Goal: Task Accomplishment & Management: Manage account settings

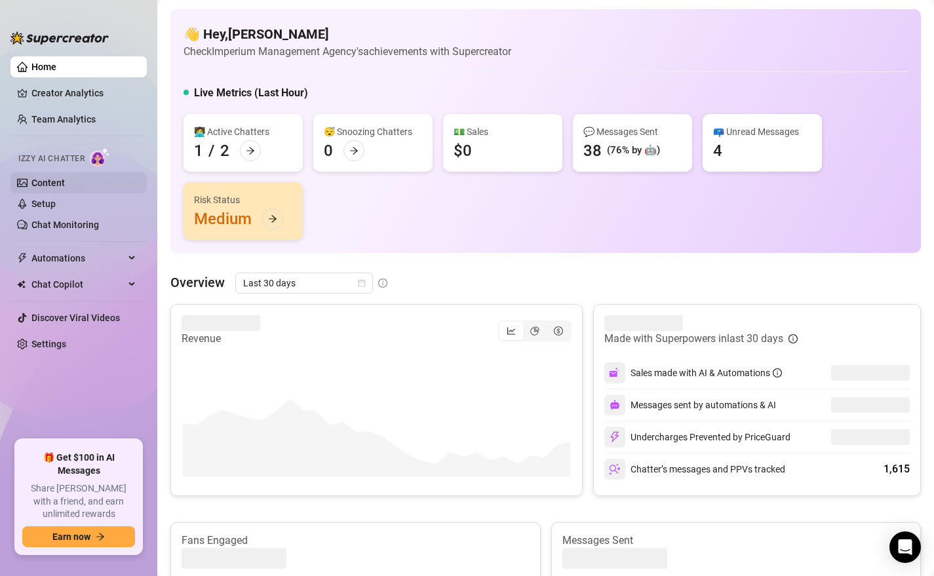
click at [52, 184] on link "Content" at bounding box center [47, 183] width 33 height 10
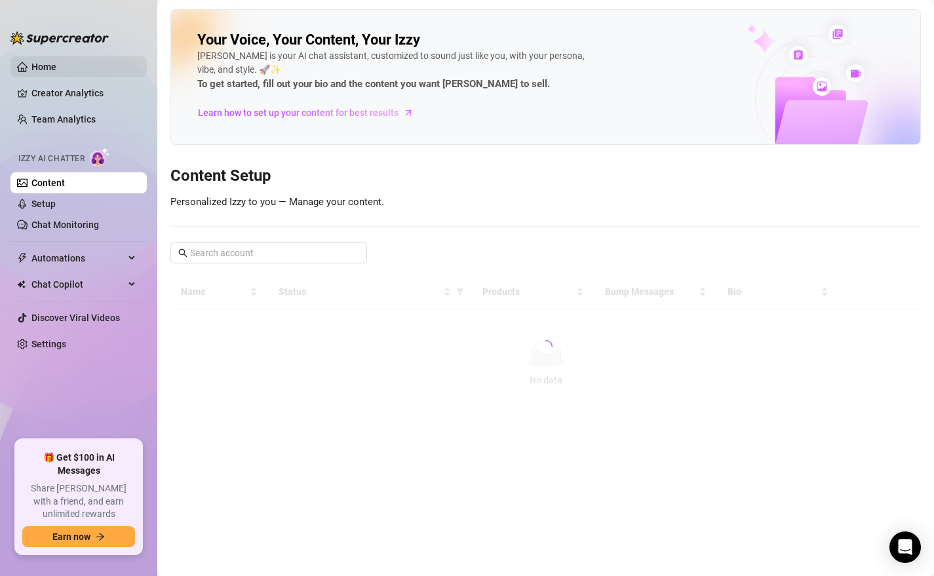
click at [54, 57] on ul "Home Creator Analytics Team Analytics Izzy AI Chatter Content Setup Chat Monito…" at bounding box center [78, 243] width 136 height 384
click at [54, 62] on link "Home" at bounding box center [43, 67] width 25 height 10
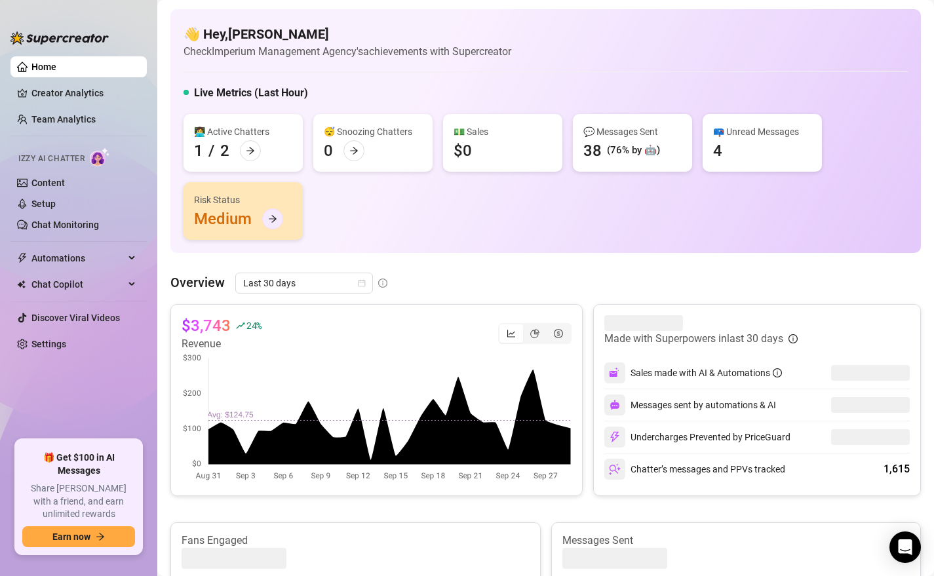
click at [268, 224] on div at bounding box center [272, 219] width 21 height 21
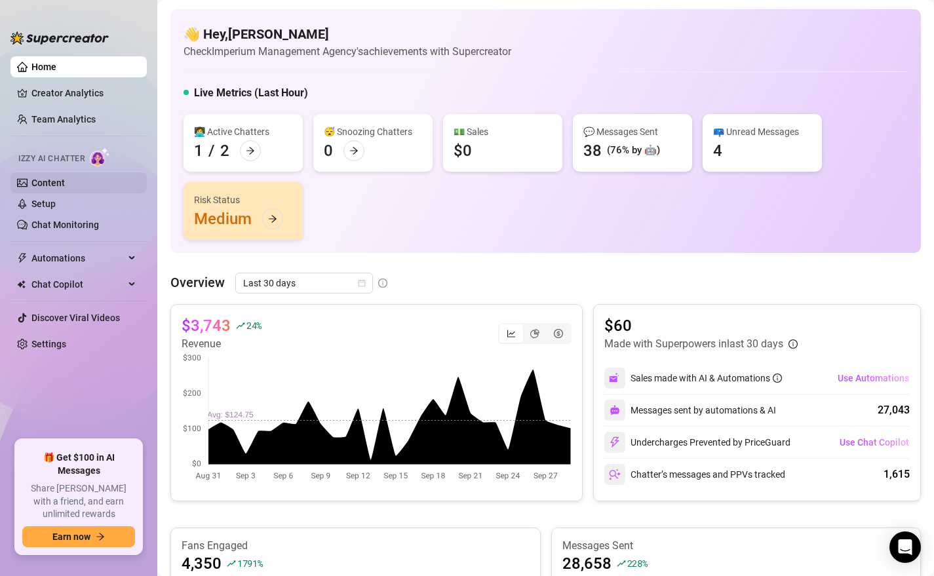
click at [50, 188] on link "Content" at bounding box center [47, 183] width 33 height 10
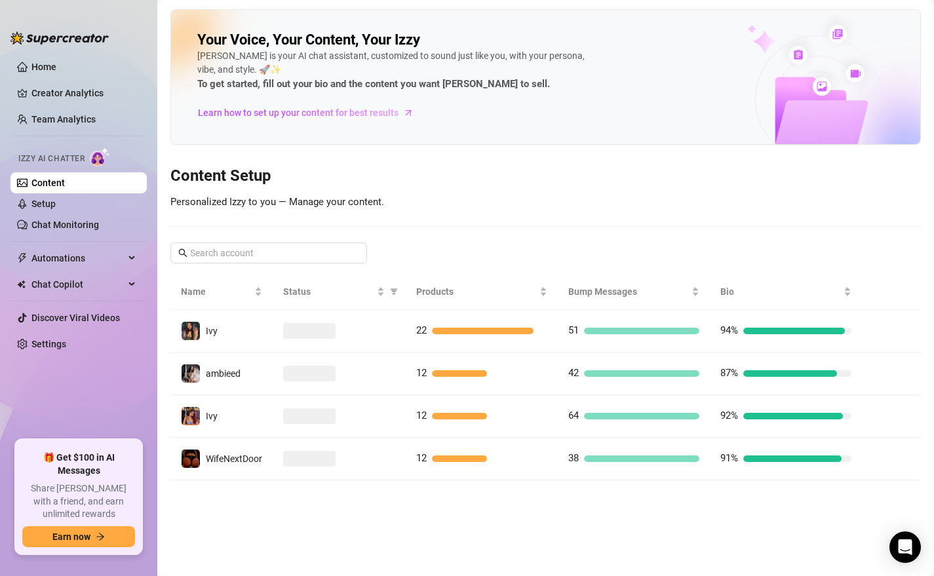
click at [376, 337] on div at bounding box center [339, 331] width 112 height 16
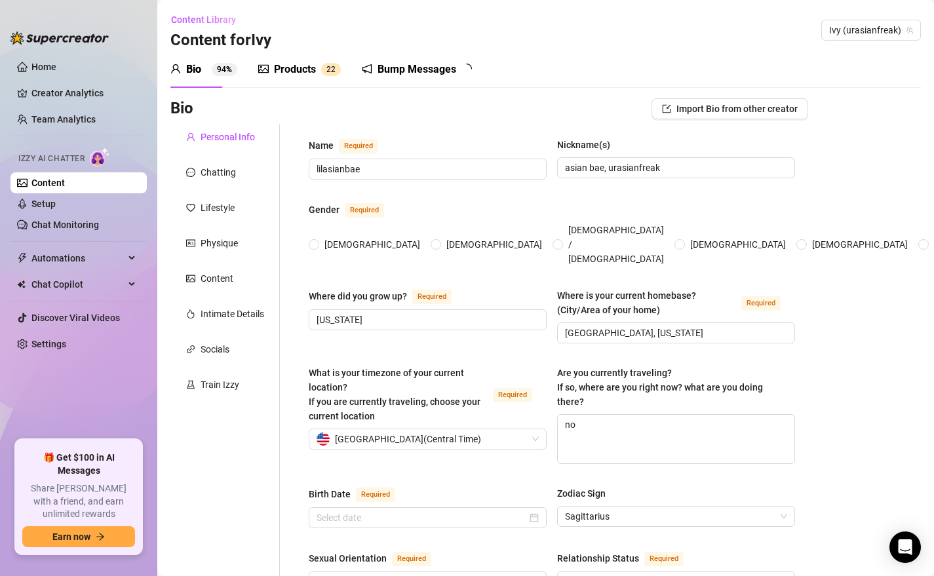
radio input "true"
type input "[DATE]"
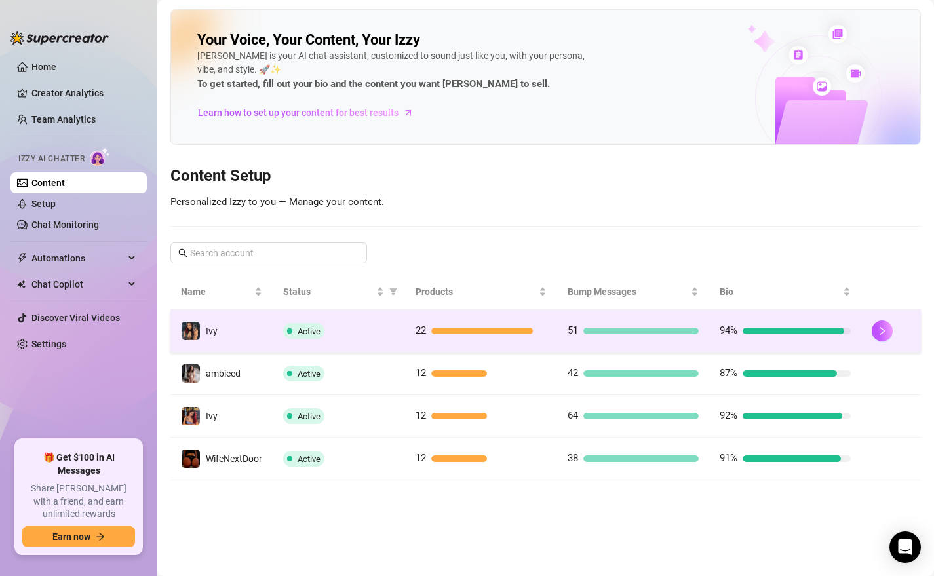
click at [380, 332] on div "Active" at bounding box center [338, 331] width 111 height 16
